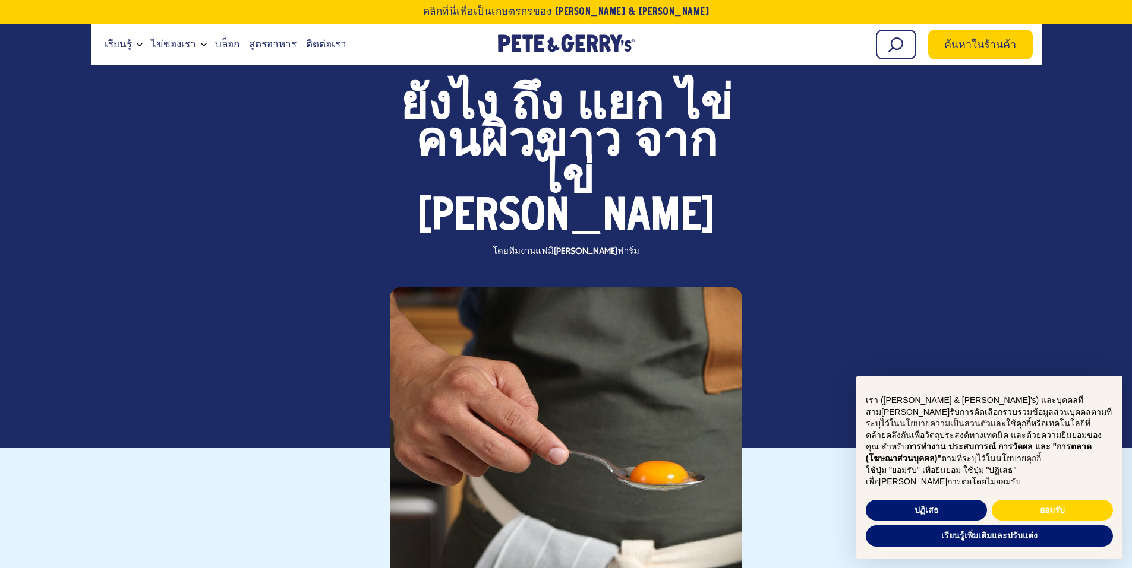
scroll to position [297, 0]
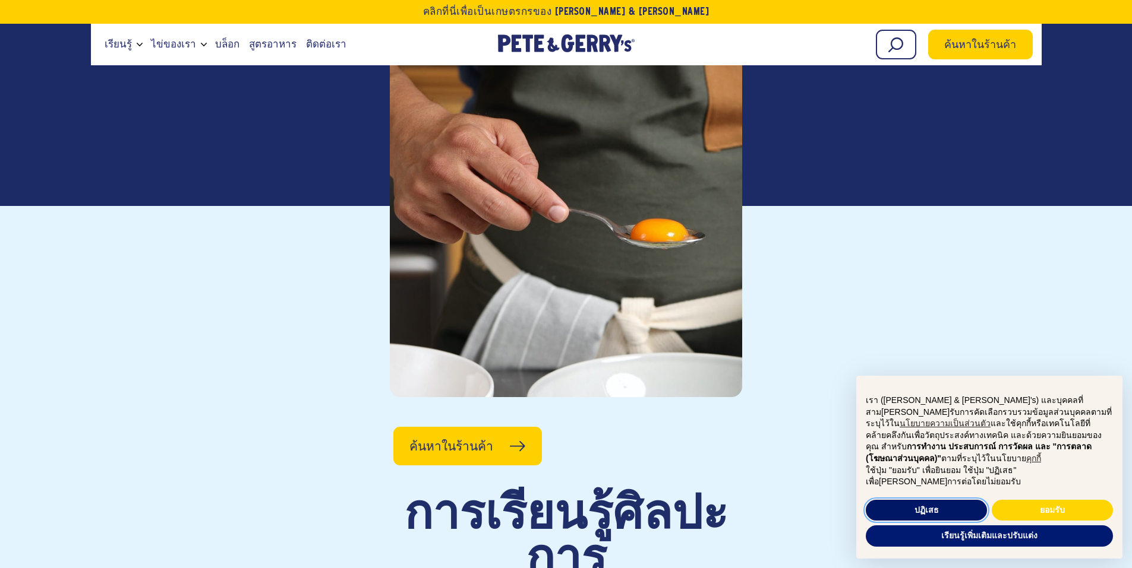
click at [930, 507] on font "ปฏิเสธ" at bounding box center [926, 510] width 24 height 10
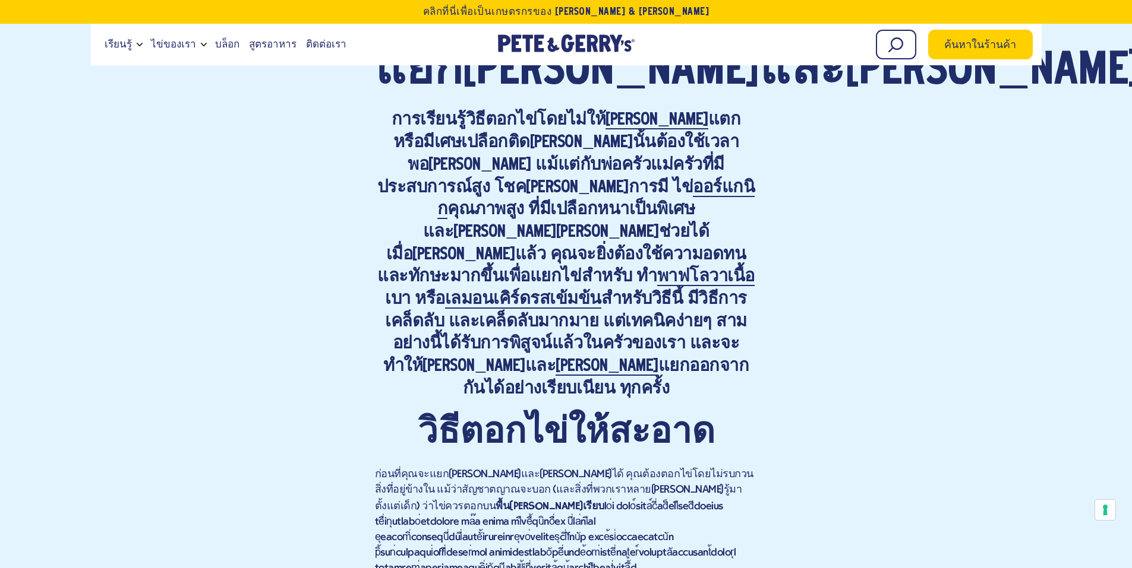
scroll to position [0, 0]
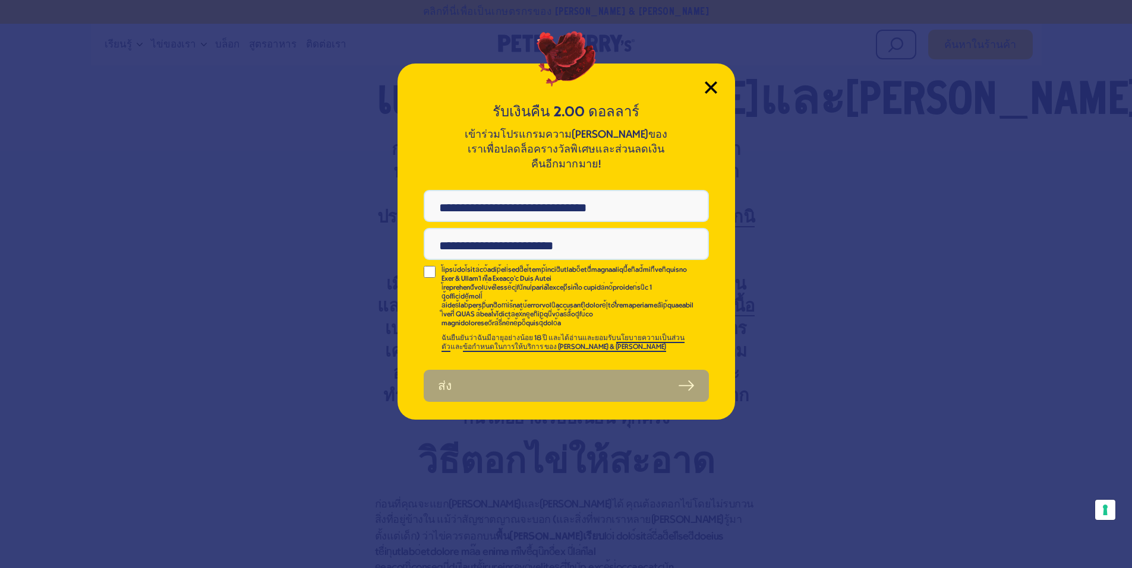
click at [715, 85] on icon "ปิดโมดอล" at bounding box center [710, 87] width 12 height 12
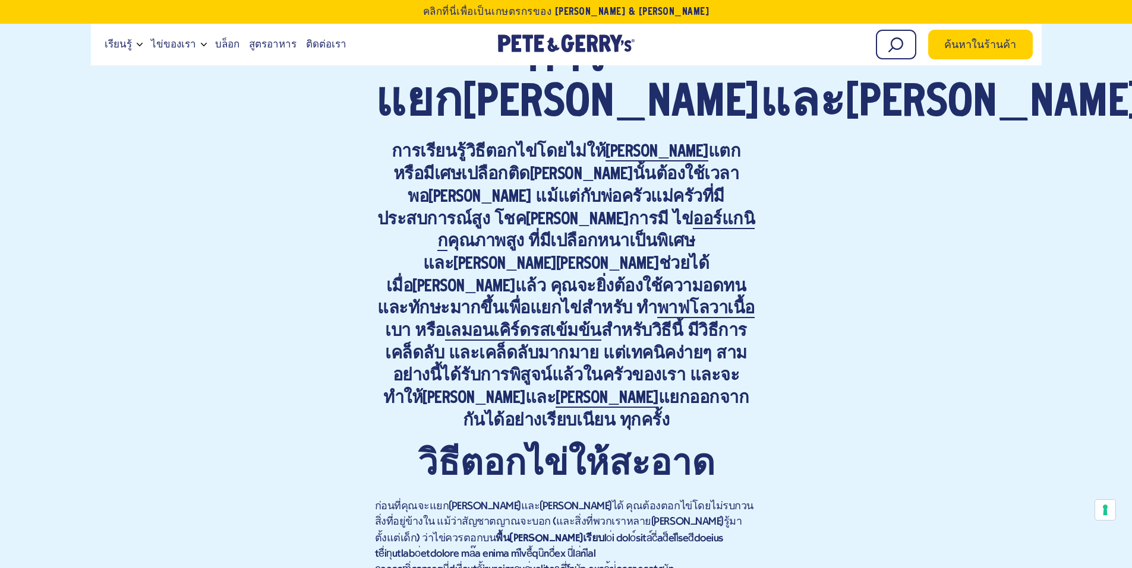
scroll to position [801, 0]
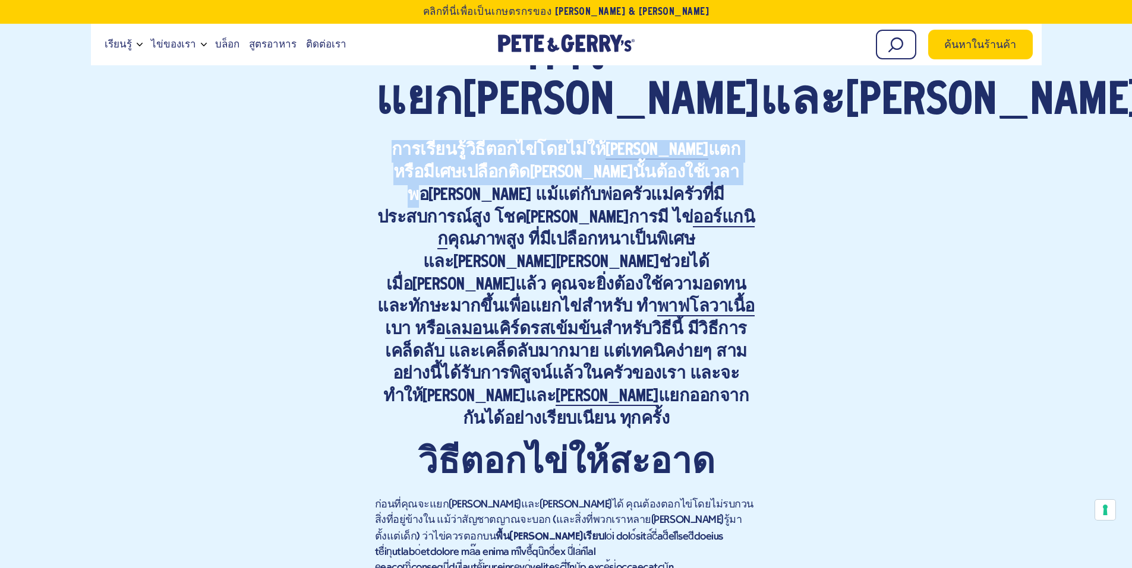
drag, startPoint x: 389, startPoint y: 113, endPoint x: 734, endPoint y: 143, distance: 346.4
click at [739, 143] on h4 "การเรียนรู้วิธีตอกไข่โดยไม่ให้ [PERSON_NAME] แตก หรือมีเศษเปลือกติด[PERSON_NAME…" at bounding box center [566, 285] width 383 height 291
copy h4 "การเรียนรู้วิธีตอกไข่โดยไม่ให้ [PERSON_NAME] แตก หรือมีเศษเปลือกติด[PERSON_NAME…"
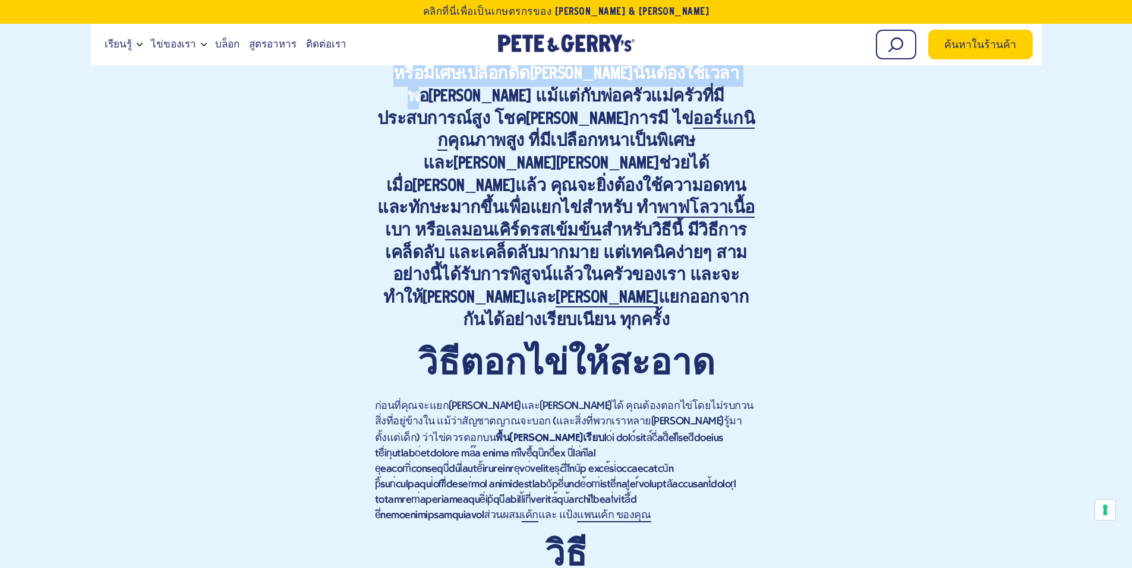
scroll to position [920, 0]
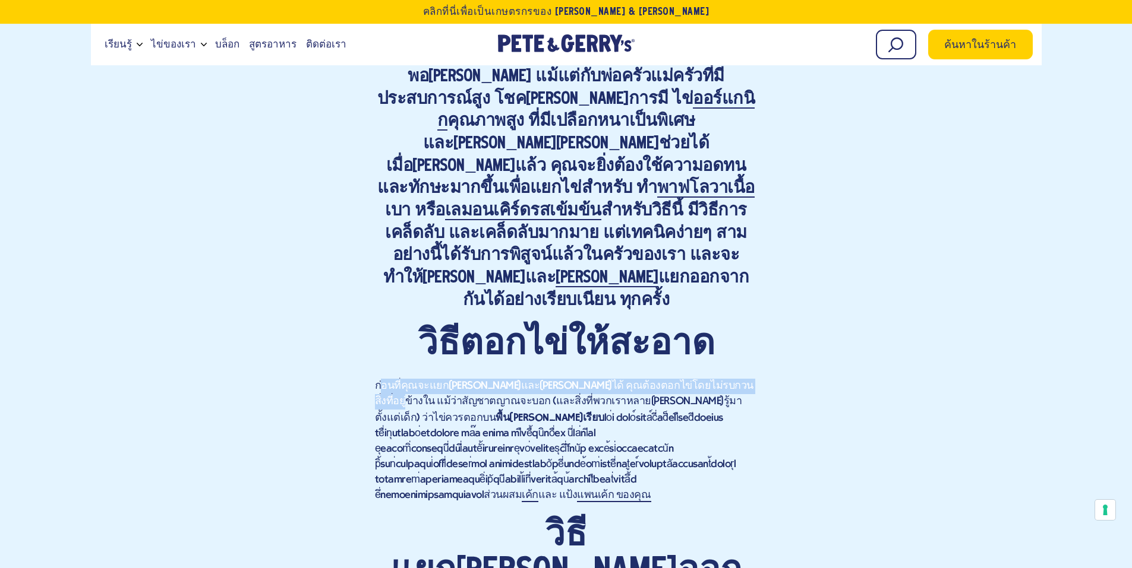
drag, startPoint x: 380, startPoint y: 329, endPoint x: 250, endPoint y: 345, distance: 131.0
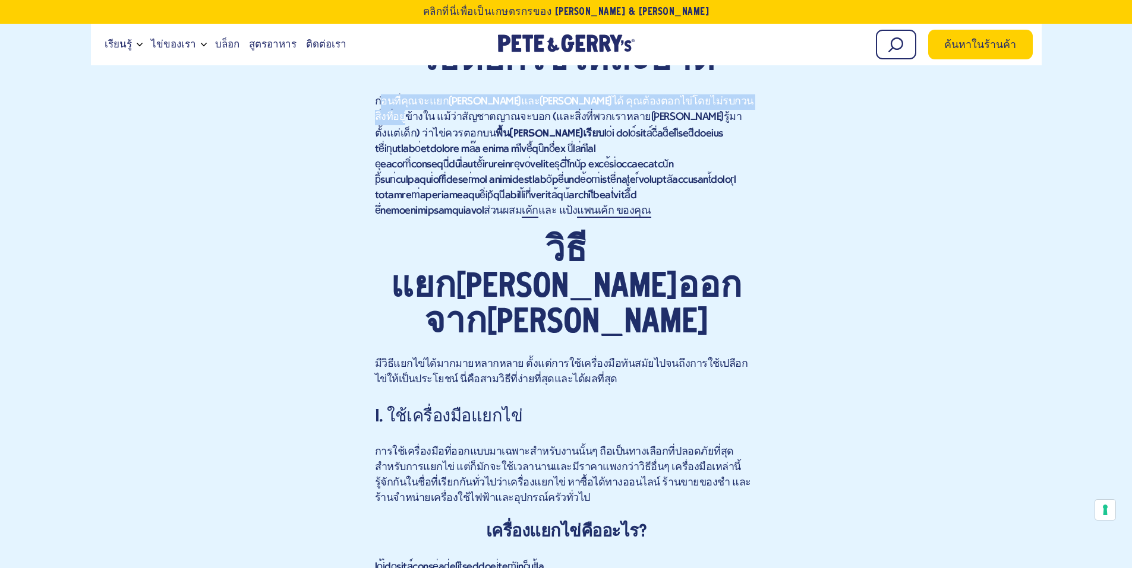
scroll to position [1217, 0]
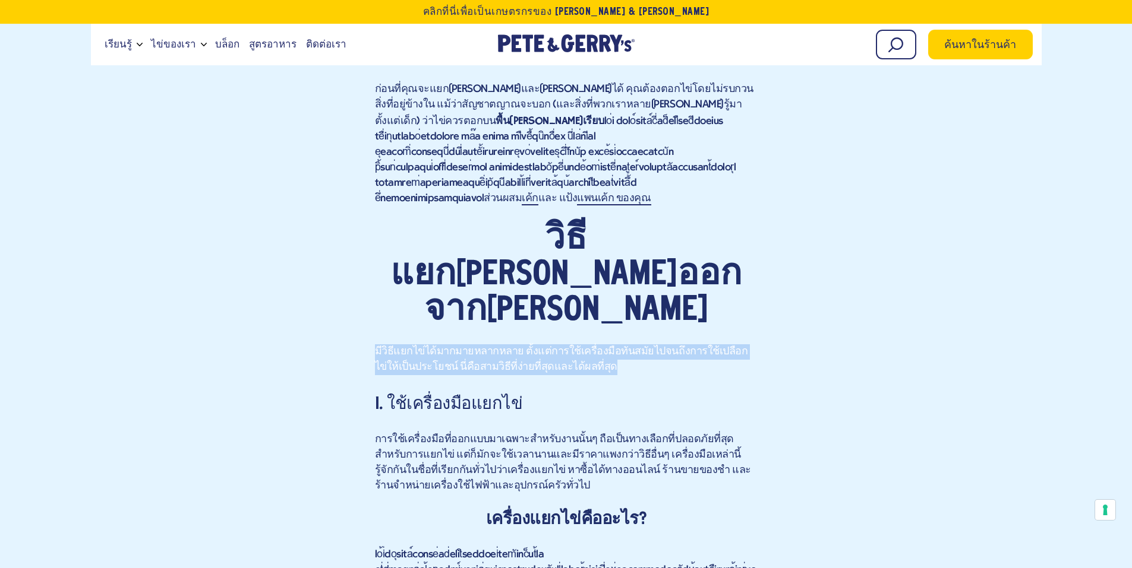
drag, startPoint x: 374, startPoint y: 242, endPoint x: 580, endPoint y: 252, distance: 206.4
click at [580, 346] on font "มีวิธีแยกไข่ได้มากมายหลากหลาย ตั้งแต่การใช้เครื่องมือทันสมัยไปจนถึงการใช้เปลือก…" at bounding box center [561, 359] width 373 height 27
copy font "มีวิธีแยกไข่ได้มากมายหลากหลาย ตั้งแต่การใช้เครื่องมือทันสมัยไปจนถึงการใช้เปลือก…"
